Goal: Task Accomplishment & Management: Use online tool/utility

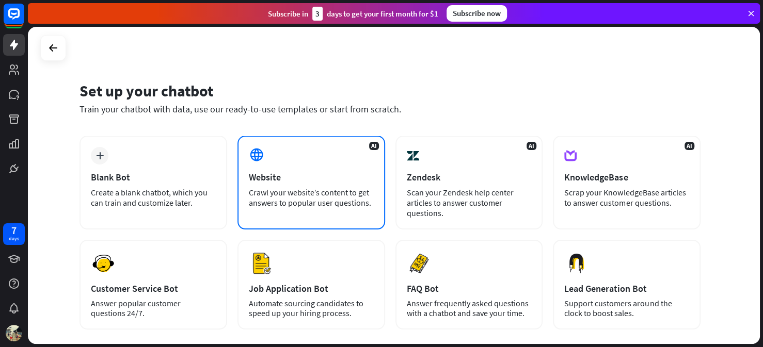
click at [311, 191] on div "Crawl your website’s content to get answers to popular user questions." at bounding box center [311, 197] width 125 height 21
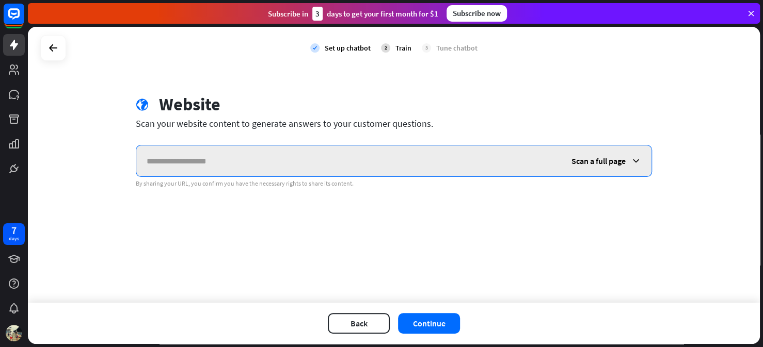
click at [263, 156] on input "text" at bounding box center [348, 161] width 425 height 31
paste input "**********"
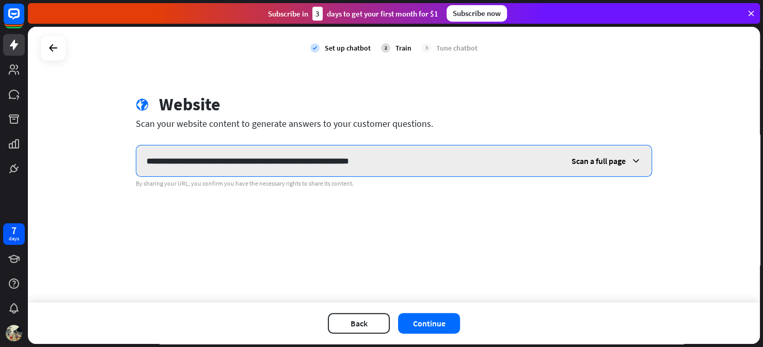
type input "**********"
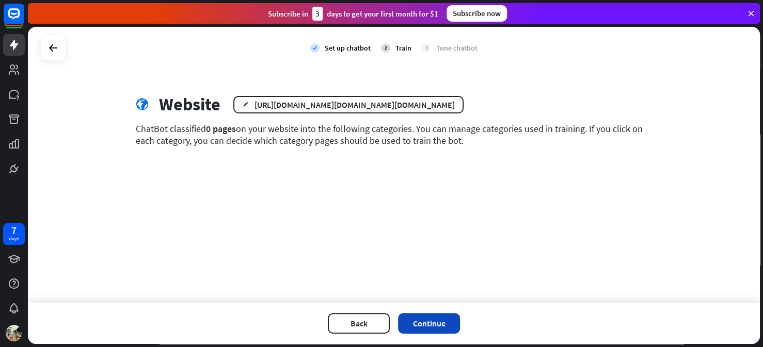
click at [438, 328] on button "Continue" at bounding box center [429, 323] width 62 height 21
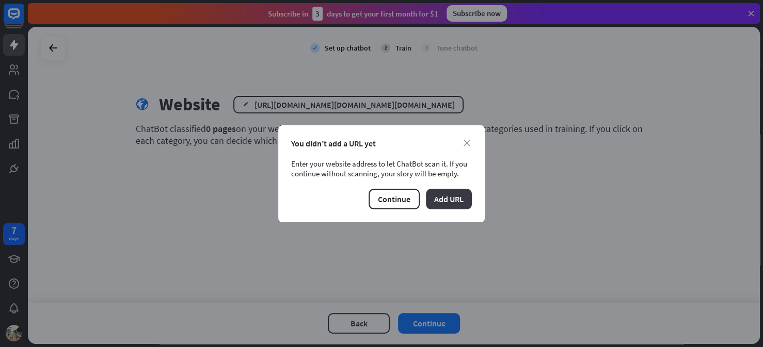
click at [454, 200] on button "Add URL" at bounding box center [449, 199] width 46 height 21
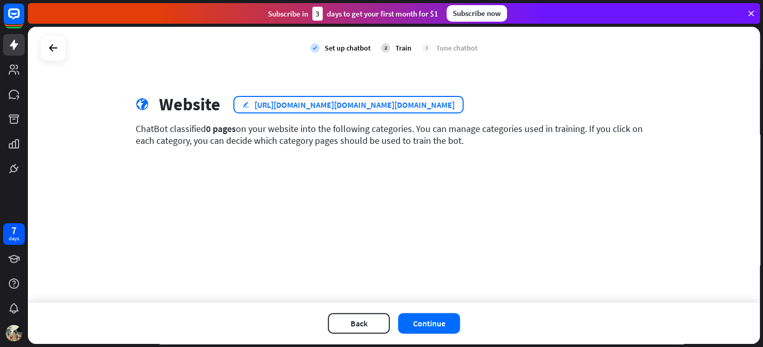
click at [455, 107] on div "[URL][DOMAIN_NAME][DOMAIN_NAME][DOMAIN_NAME]" at bounding box center [354, 105] width 200 height 10
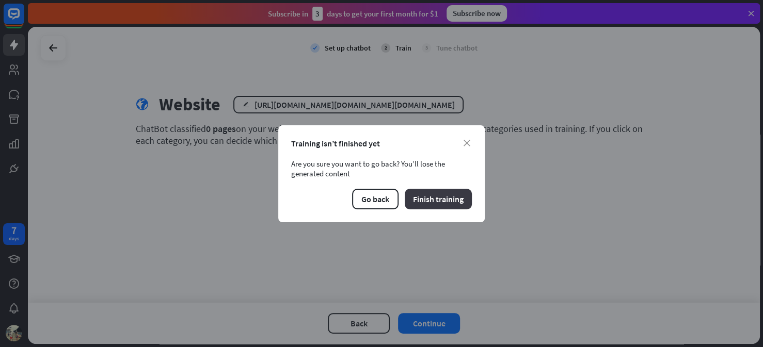
click at [443, 205] on button "Finish training" at bounding box center [438, 199] width 67 height 21
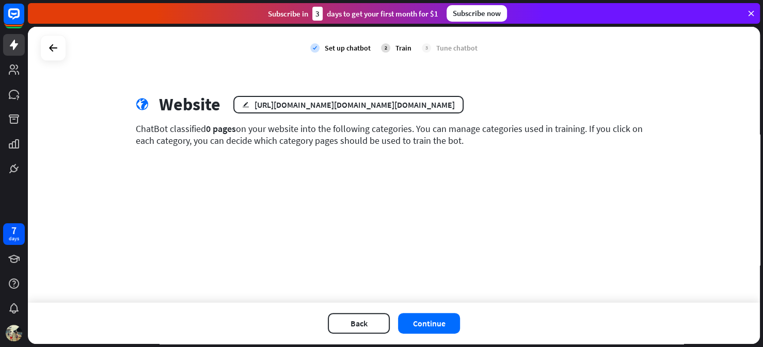
click at [399, 49] on div "Train" at bounding box center [403, 47] width 16 height 9
click at [423, 327] on button "Continue" at bounding box center [429, 323] width 62 height 21
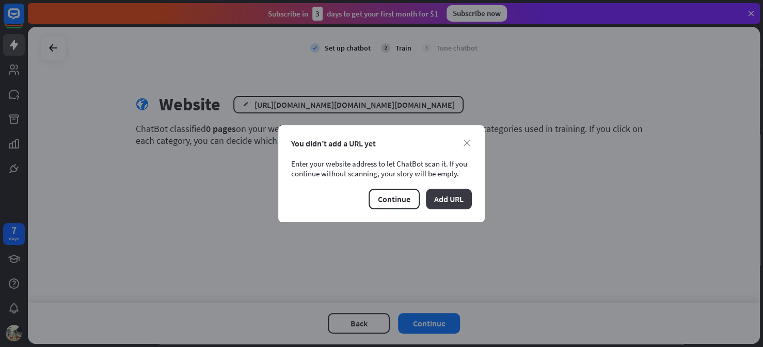
click at [447, 202] on button "Add URL" at bounding box center [449, 199] width 46 height 21
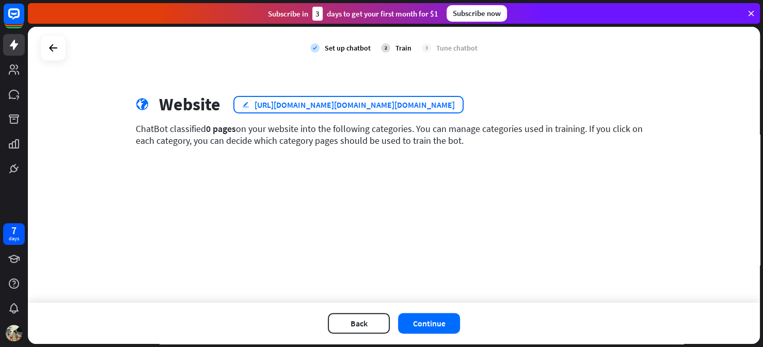
click at [248, 103] on div "edit [URL][DOMAIN_NAME][DOMAIN_NAME][DOMAIN_NAME]" at bounding box center [348, 105] width 230 height 18
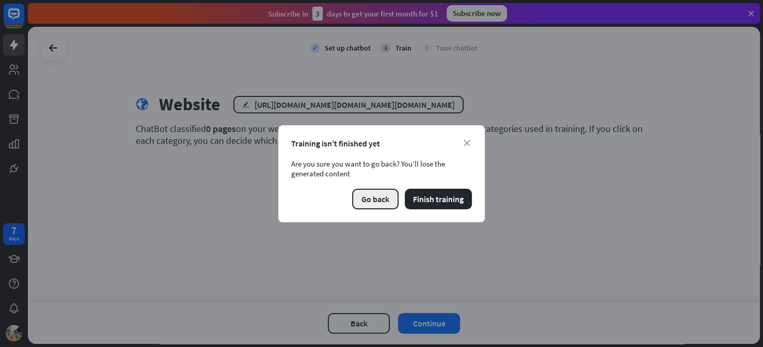
click at [380, 196] on button "Go back" at bounding box center [375, 199] width 46 height 21
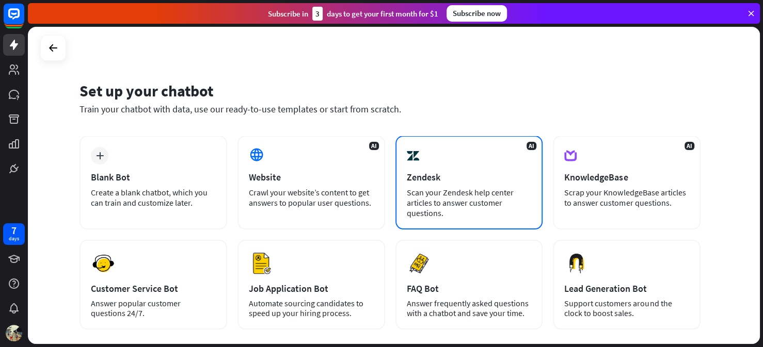
scroll to position [108, 0]
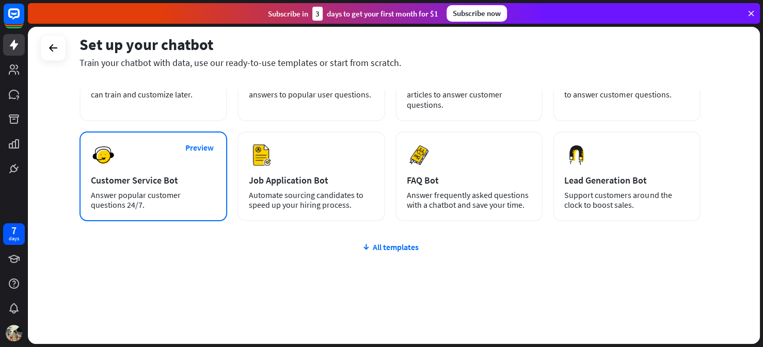
click at [171, 179] on div "Customer Service Bot" at bounding box center [153, 180] width 125 height 12
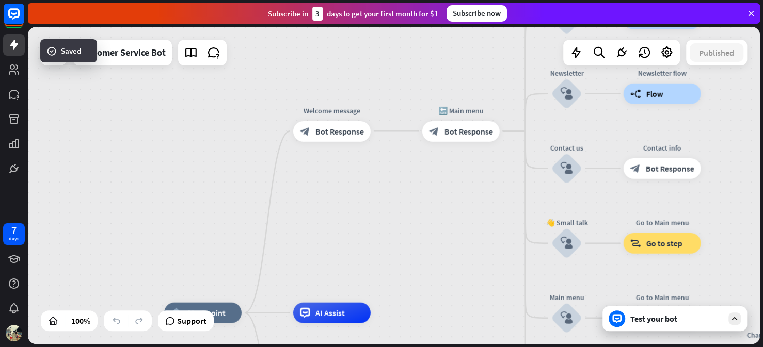
drag, startPoint x: 440, startPoint y: 182, endPoint x: 430, endPoint y: 309, distance: 127.9
click at [430, 309] on div "home_2 Start point Welcome message block_bot_response Bot Response 🔙 Main menu …" at bounding box center [394, 185] width 732 height 317
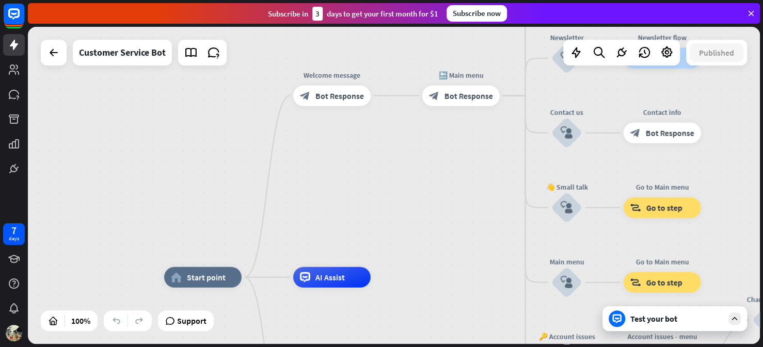
drag, startPoint x: 430, startPoint y: 309, endPoint x: 430, endPoint y: 273, distance: 35.6
click at [430, 273] on div "home_2 Start point Welcome message block_bot_response Bot Response 🔙 Main menu …" at bounding box center [394, 185] width 732 height 317
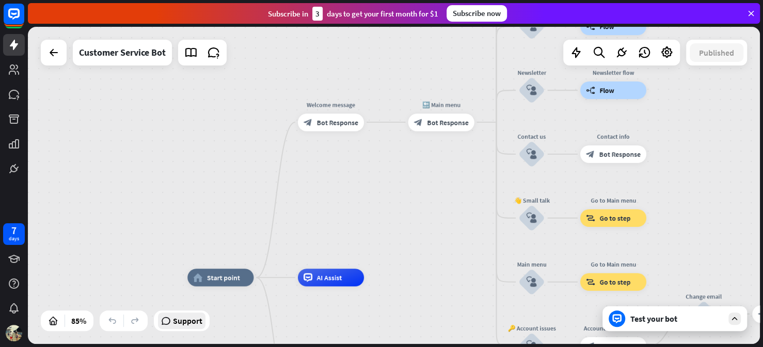
click at [185, 322] on span "Support" at bounding box center [187, 321] width 29 height 17
